Goal: Find specific page/section: Find specific page/section

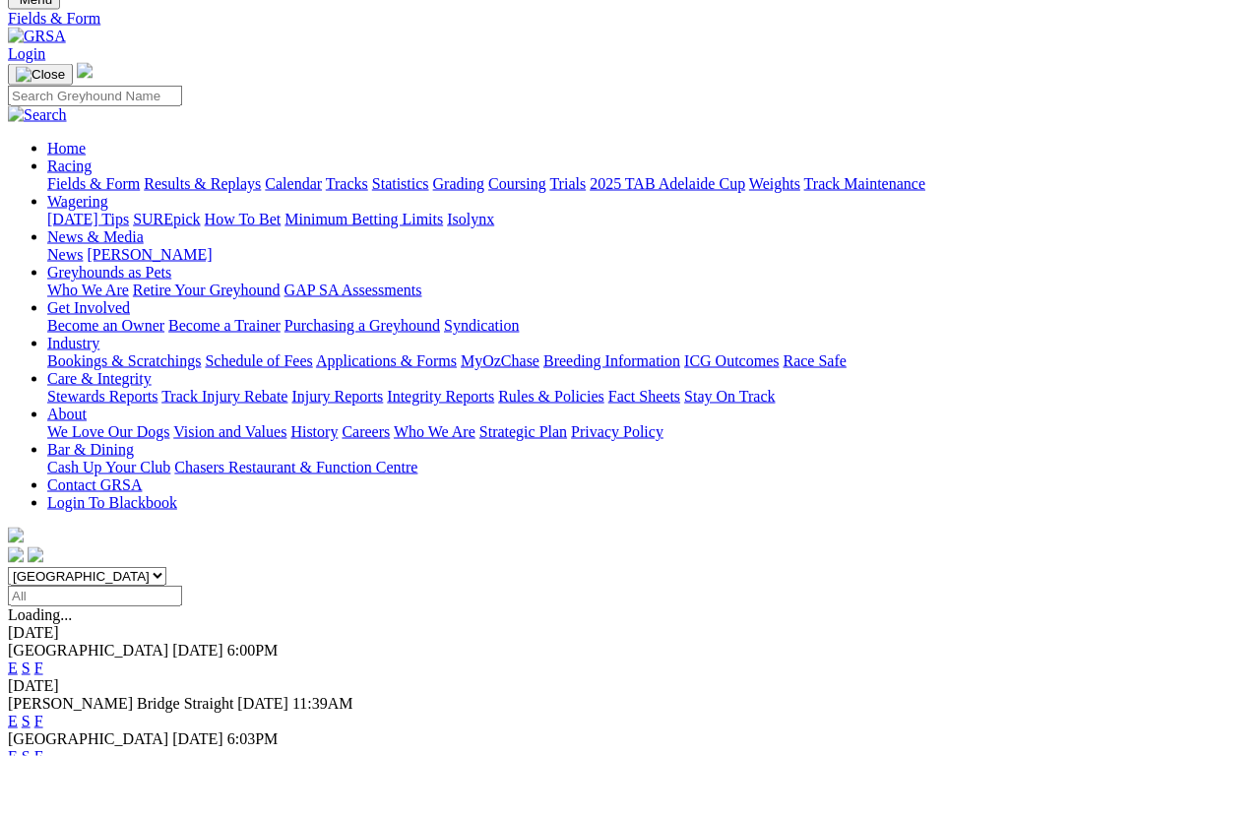
scroll to position [75, 0]
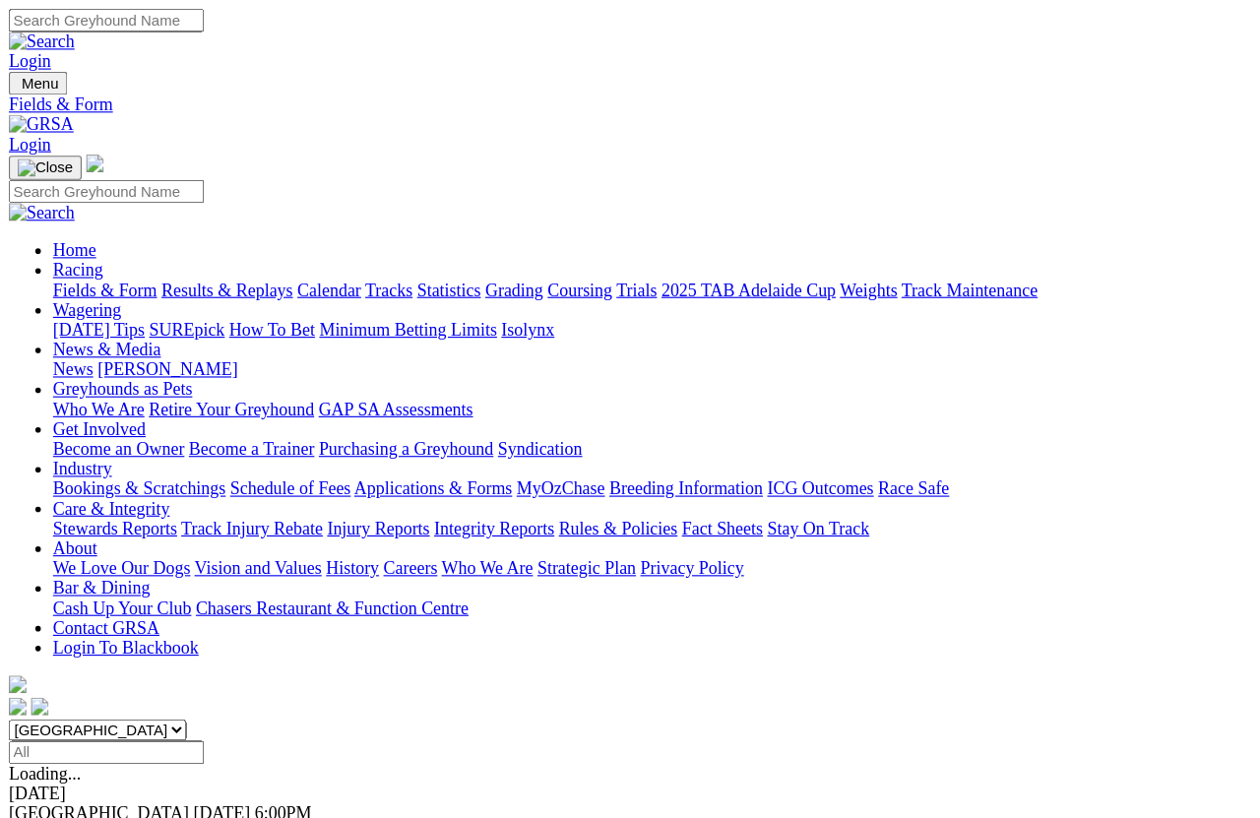
scroll to position [14, 0]
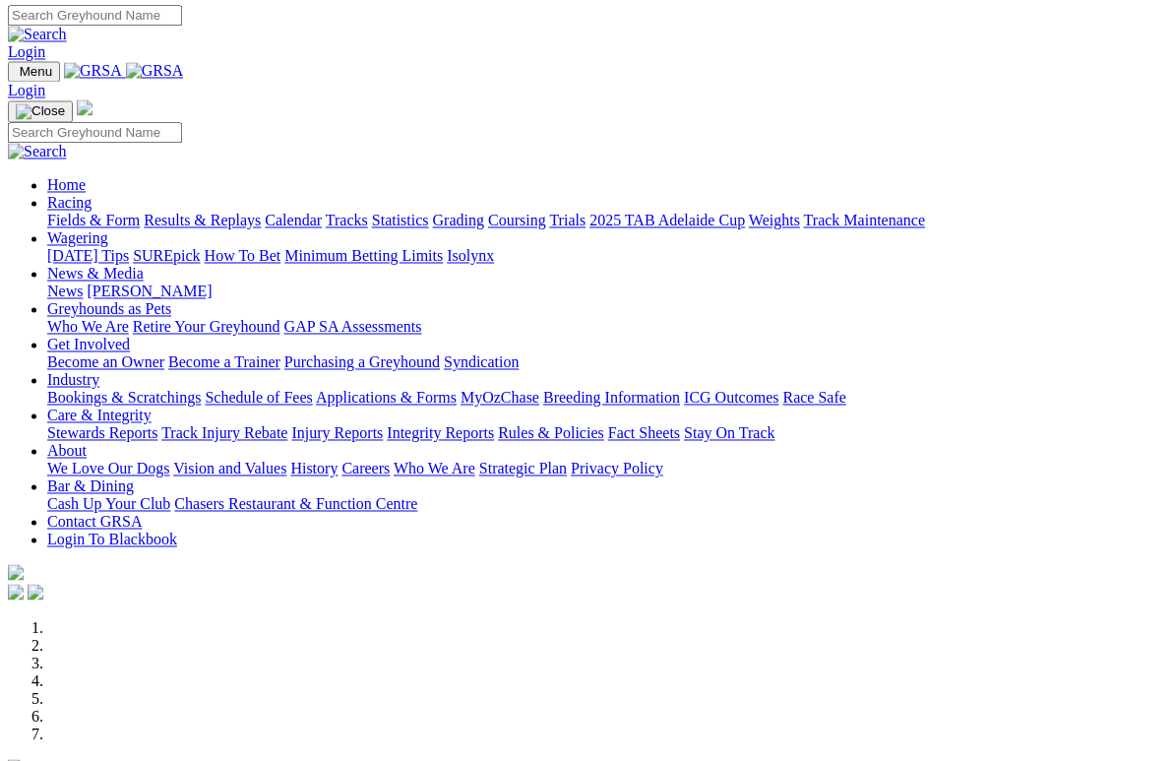
scroll to position [3, 0]
click at [92, 194] on link "Racing" at bounding box center [69, 202] width 44 height 17
click at [322, 212] on link "Calendar" at bounding box center [293, 220] width 57 height 17
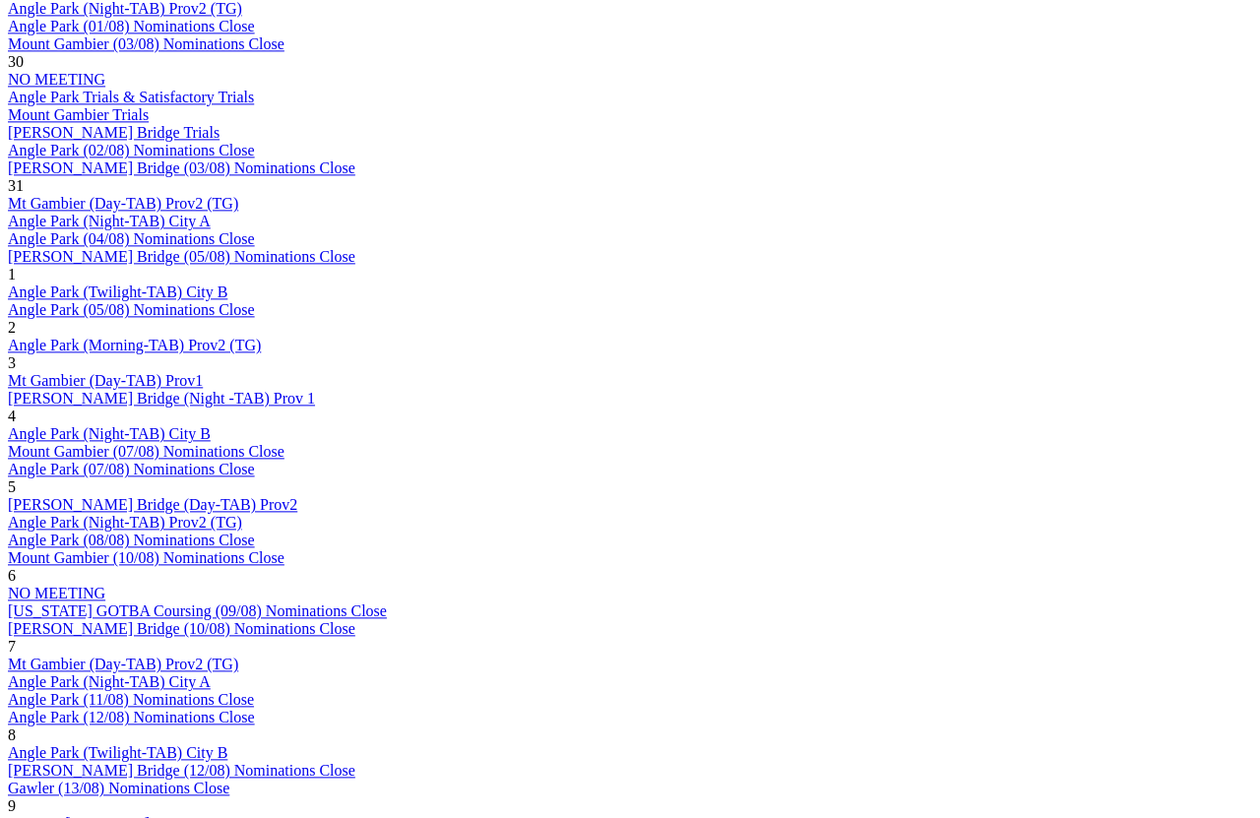
scroll to position [1288, 0]
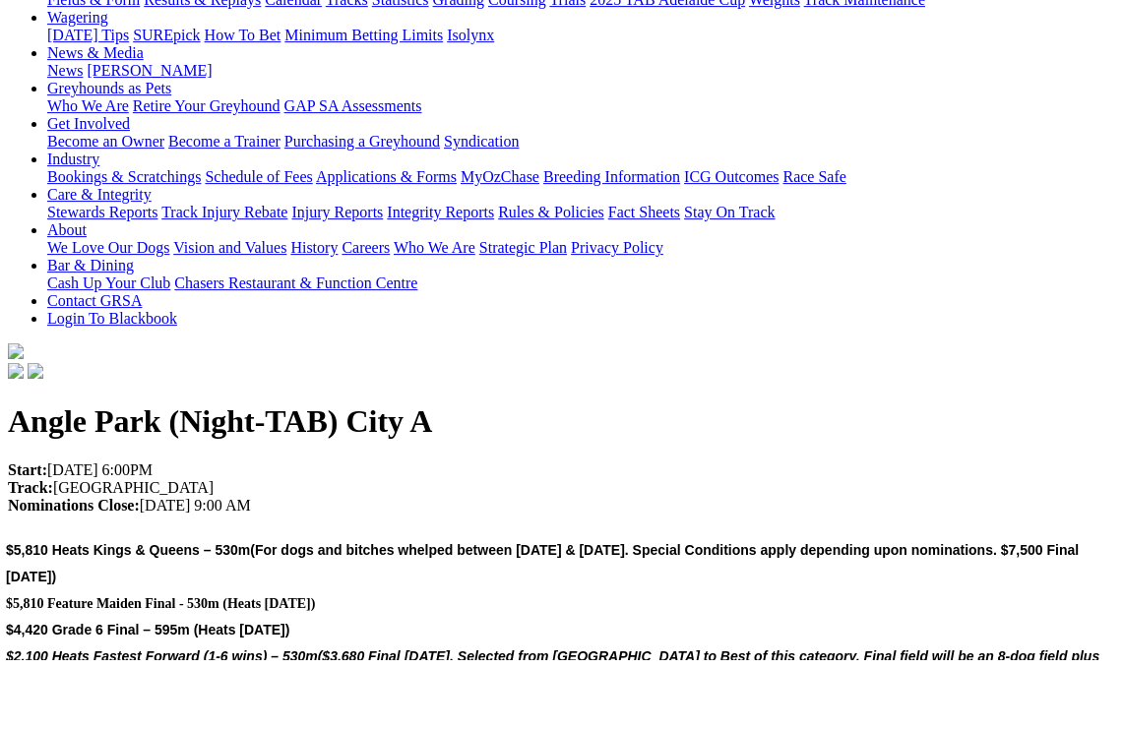
scroll to position [224, 0]
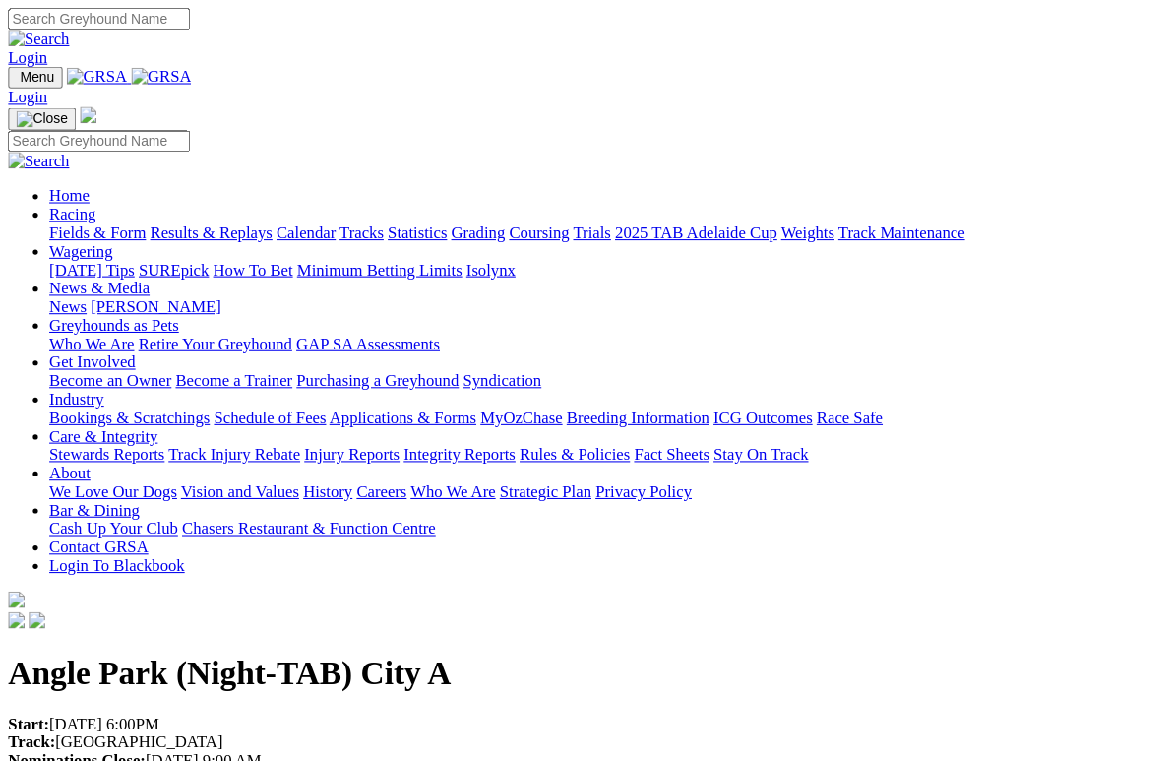
scroll to position [5, 0]
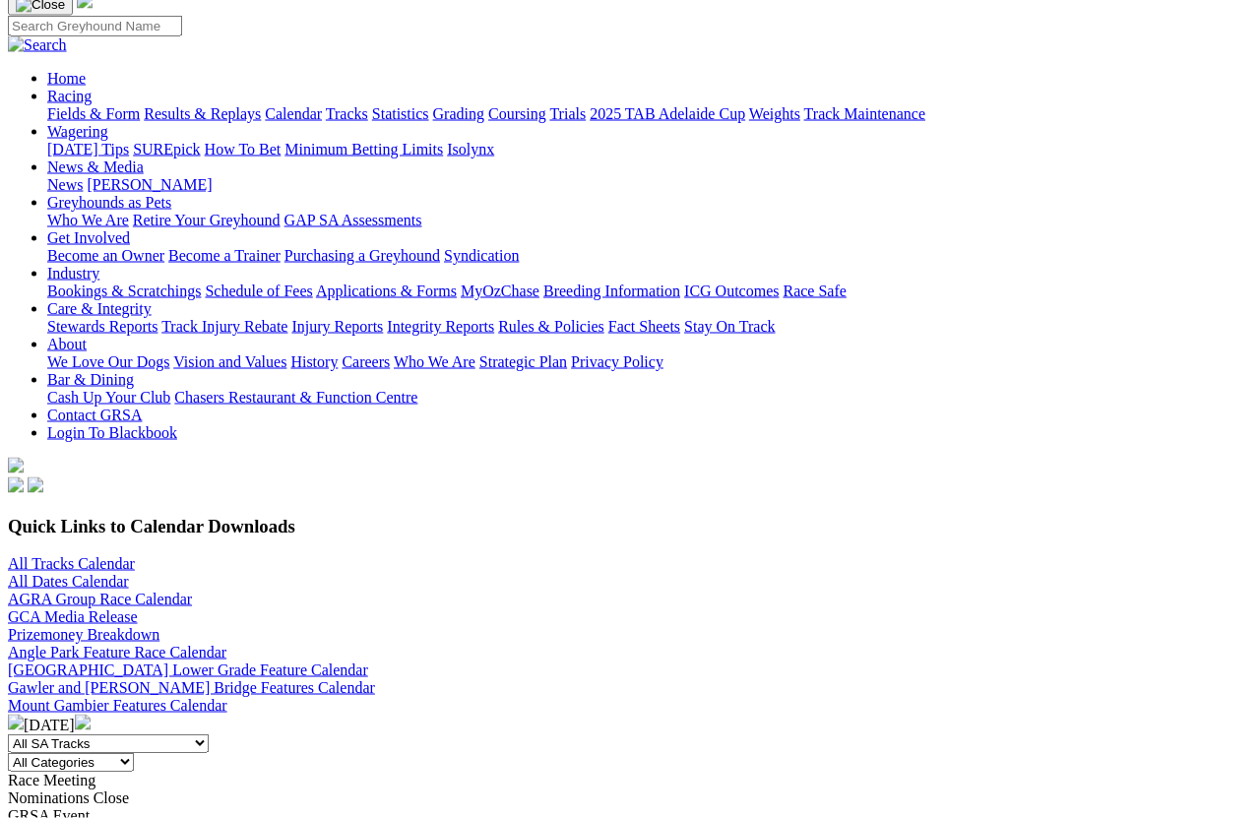
scroll to position [147, 0]
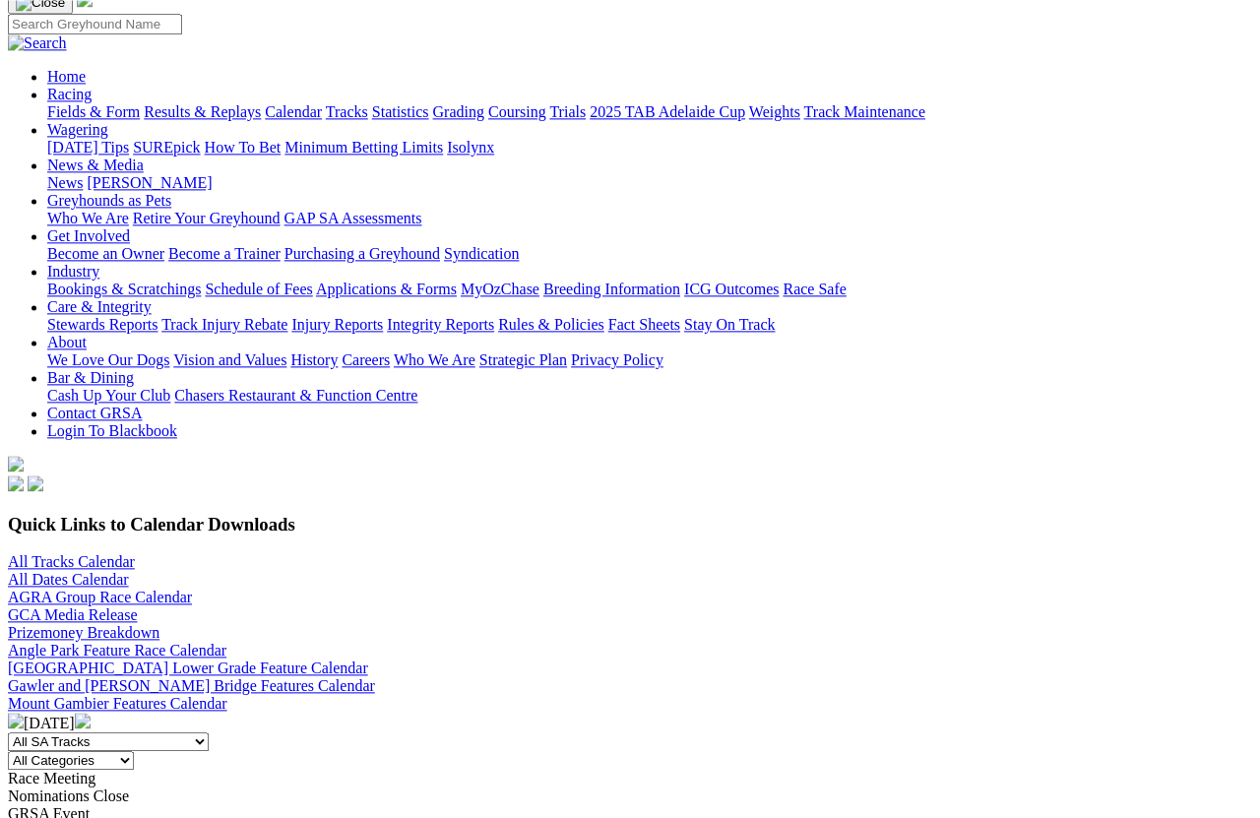
click at [226, 642] on link "Angle Park Feature Race Calendar" at bounding box center [117, 650] width 218 height 17
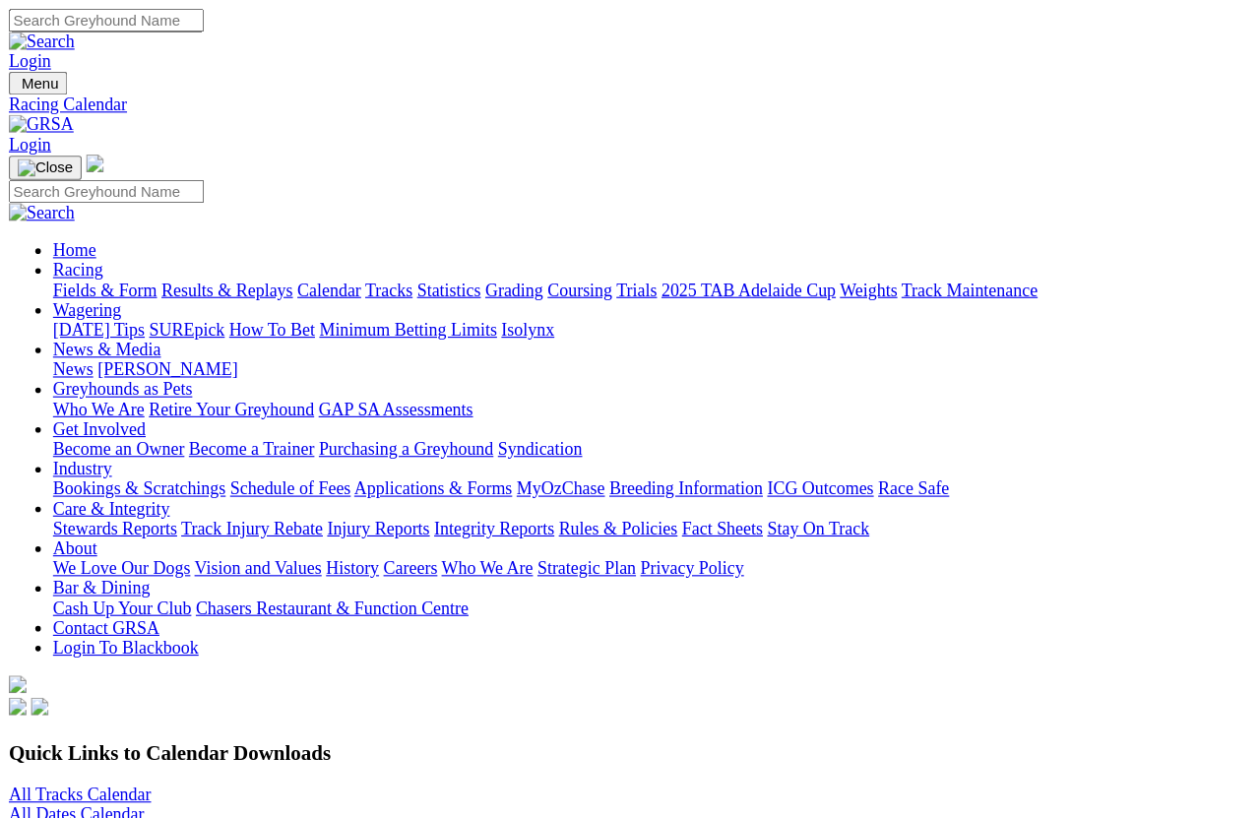
scroll to position [14, 0]
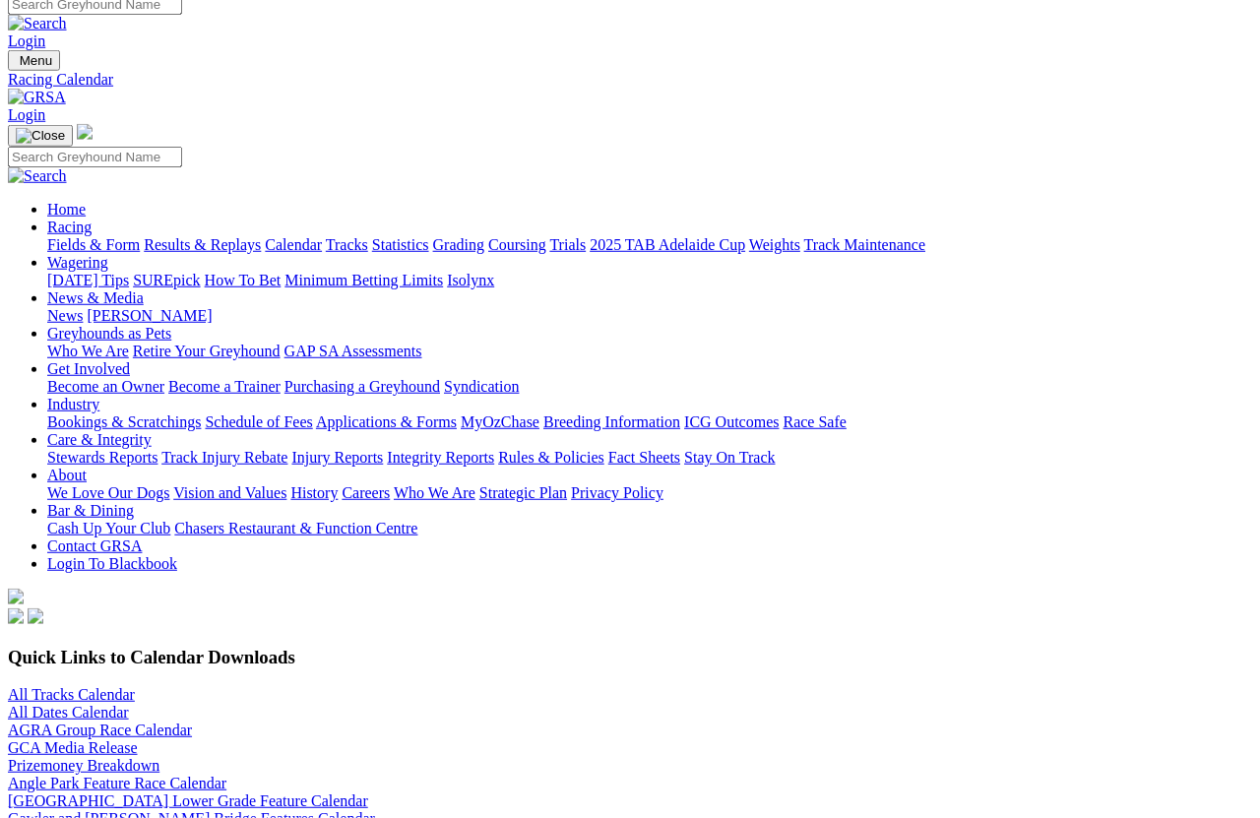
click at [87, 236] on link "Fields & Form" at bounding box center [93, 244] width 93 height 17
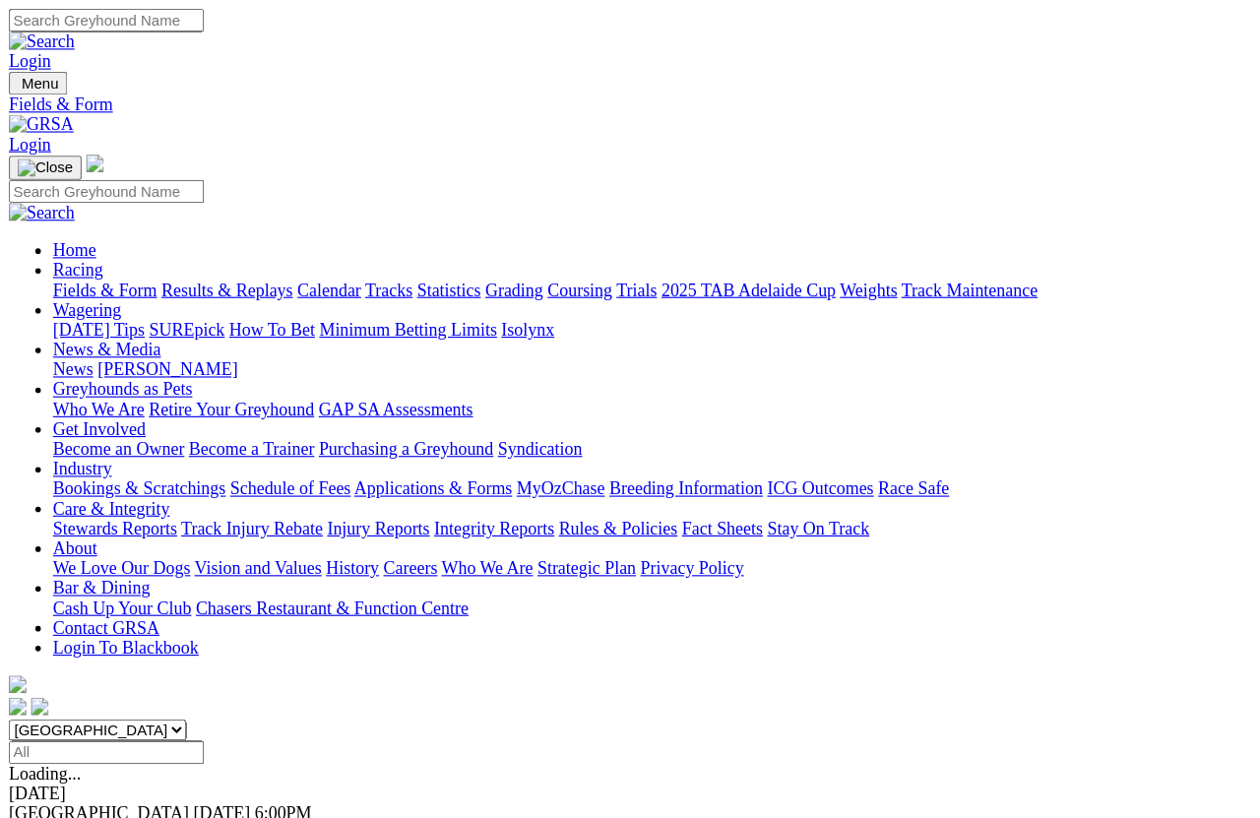
scroll to position [14, 0]
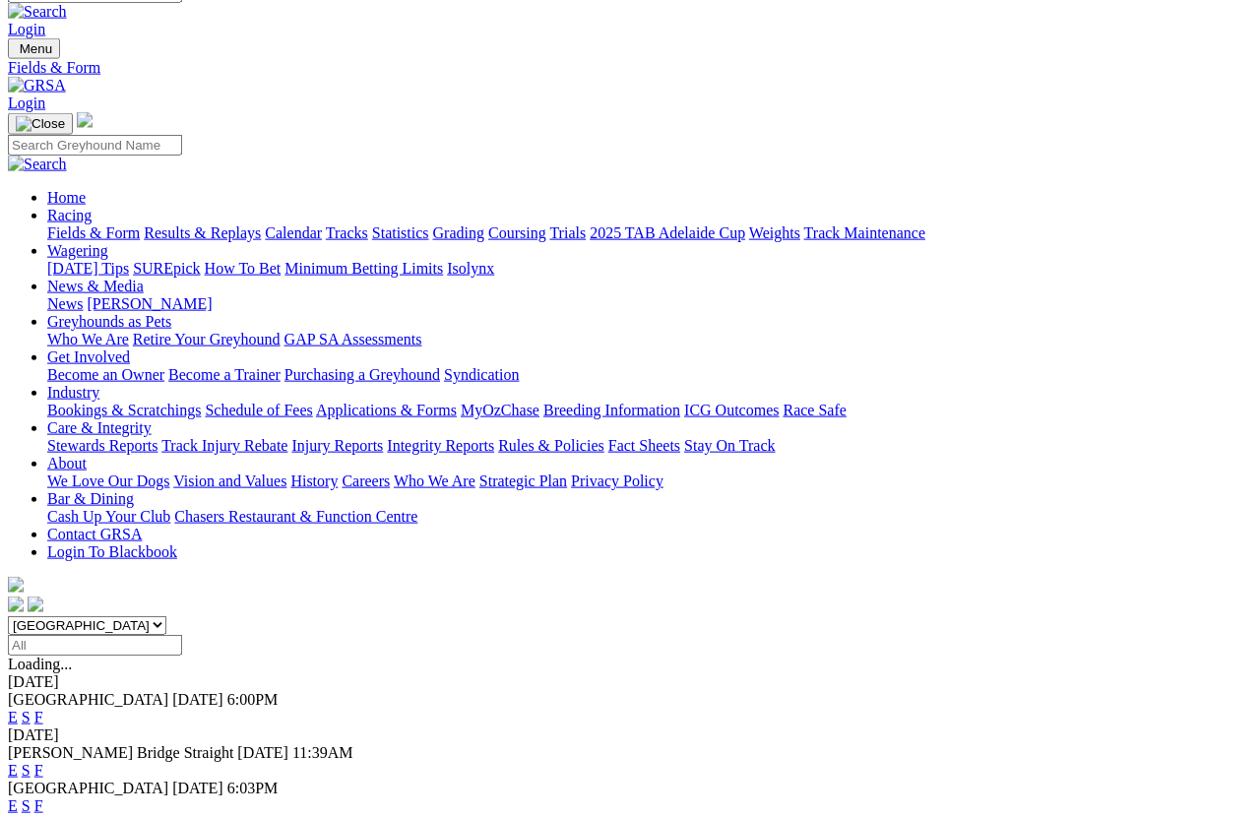
scroll to position [25, 0]
